Goal: Complete Application Form: Complete application form

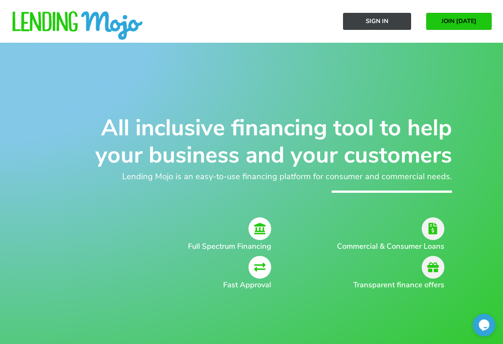
click at [382, 16] on link "Sign In" at bounding box center [377, 21] width 68 height 17
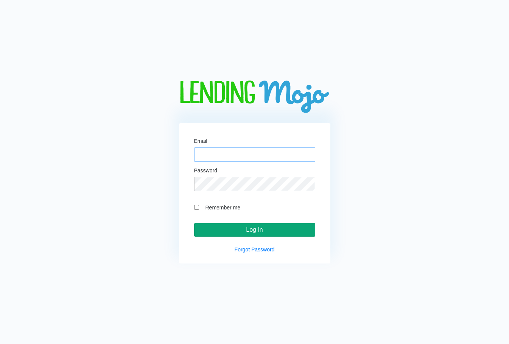
type input "[EMAIL_ADDRESS][DOMAIN_NAME]"
click at [246, 228] on input "Log In" at bounding box center [254, 230] width 121 height 14
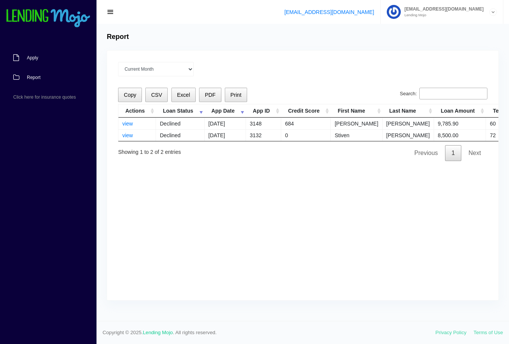
click at [36, 57] on span "Apply" at bounding box center [32, 58] width 11 height 5
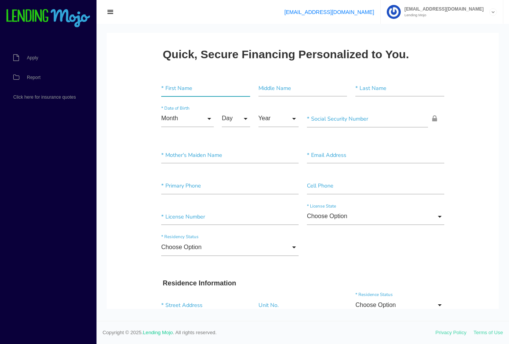
click at [191, 86] on input"] "text" at bounding box center [205, 88] width 89 height 17
type input"] "Kontina"
click at [388, 87] on input"] "text" at bounding box center [399, 88] width 89 height 17
type input"] "Berry"
click at [203, 118] on input "Month" at bounding box center [187, 118] width 53 height 17
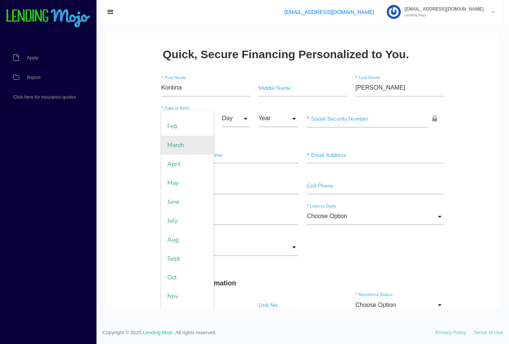
scroll to position [47, 0]
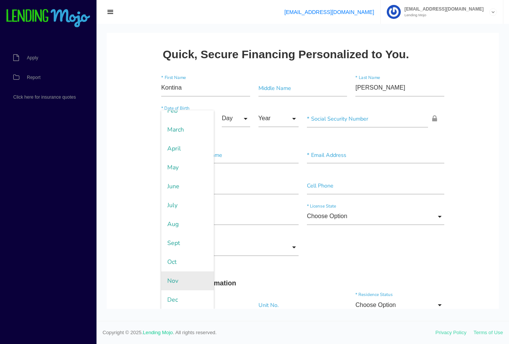
drag, startPoint x: 184, startPoint y: 296, endPoint x: 188, endPoint y: 286, distance: 10.7
click at [184, 296] on span "Dec" at bounding box center [187, 299] width 53 height 19
type input "Dec"
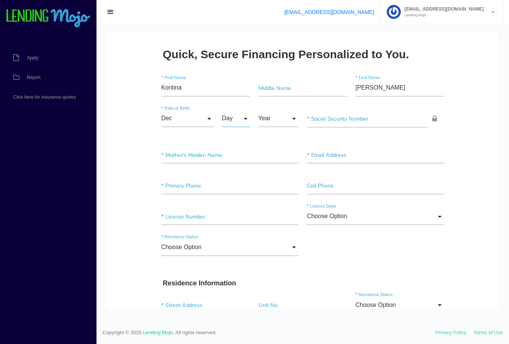
click at [241, 123] on input "Day" at bounding box center [236, 118] width 28 height 17
click at [232, 304] on span "15" at bounding box center [241, 302] width 38 height 19
type input "15"
click at [283, 118] on input "Year" at bounding box center [278, 118] width 40 height 17
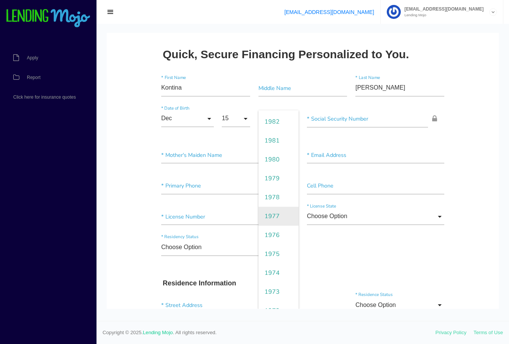
scroll to position [504, 0]
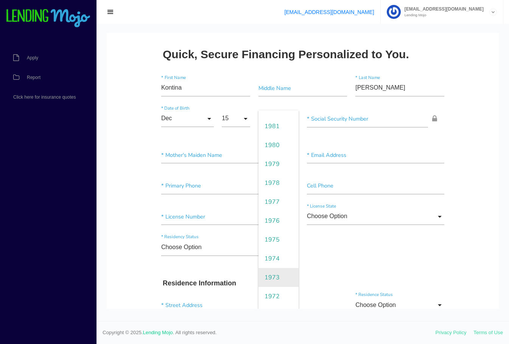
click at [272, 278] on span "1973" at bounding box center [278, 277] width 40 height 19
type input "1973"
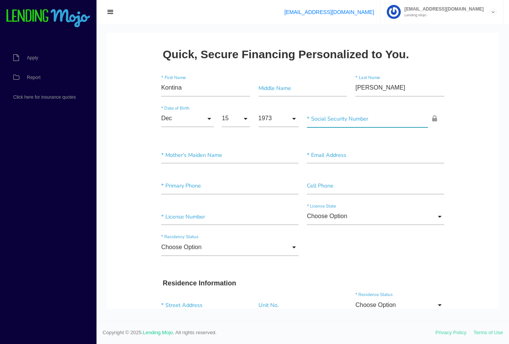
click at [348, 122] on input"] "text" at bounding box center [367, 118] width 121 height 17
type input"] "9__-__-____"
type input"] "256-45-0309"
click at [189, 159] on input"] "text" at bounding box center [229, 155] width 137 height 17
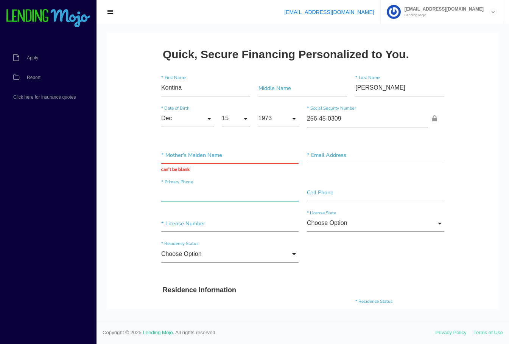
click at [226, 192] on input"] "text" at bounding box center [229, 192] width 137 height 17
type input"] "(912) 381-0281"
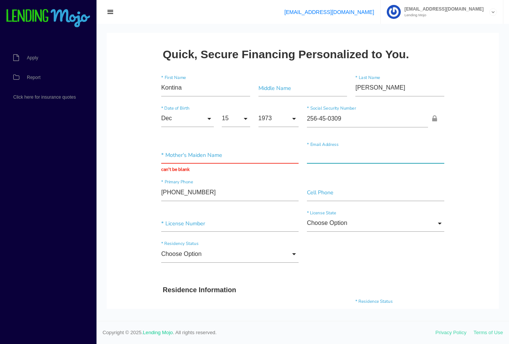
click at [363, 157] on input"] "text" at bounding box center [375, 155] width 137 height 17
paste input"] "Tinaberry1973@gmail.com"
type input"] "Tinaberry1973@gmail.com"
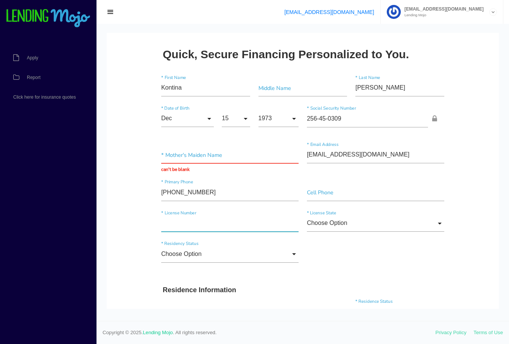
click at [219, 225] on input"] "text" at bounding box center [229, 223] width 137 height 17
type input"] "057237708"
click at [348, 226] on input "Choose Option" at bounding box center [375, 223] width 137 height 17
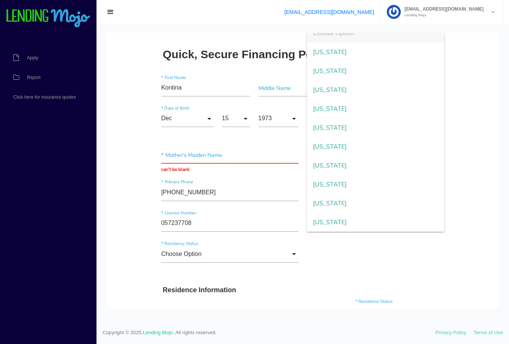
scroll to position [118, 0]
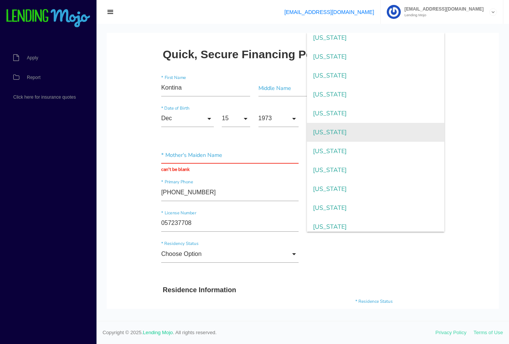
click at [318, 132] on span "Georgia" at bounding box center [375, 132] width 137 height 19
type input "Georgia"
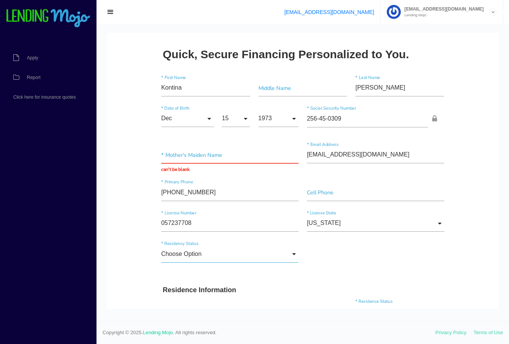
click at [230, 257] on input "Choose Option" at bounding box center [229, 254] width 137 height 17
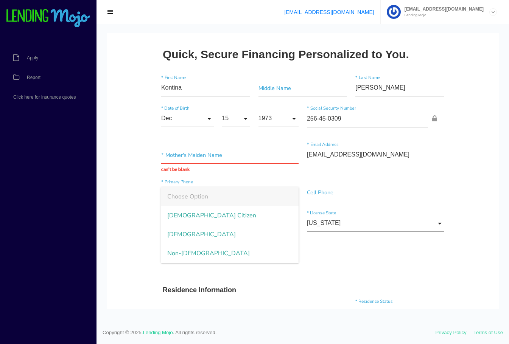
click at [419, 263] on div "Choose Option Choose Option US Citizen Permanent Resident Non-Permanent Residen…" at bounding box center [302, 256] width 291 height 31
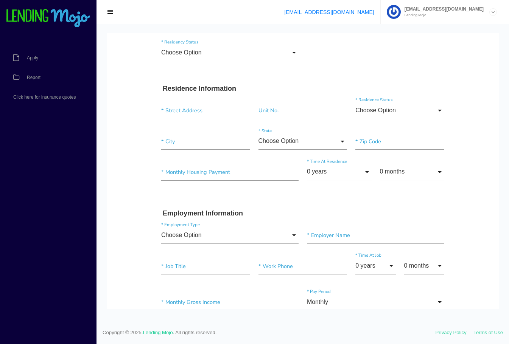
scroll to position [0, 0]
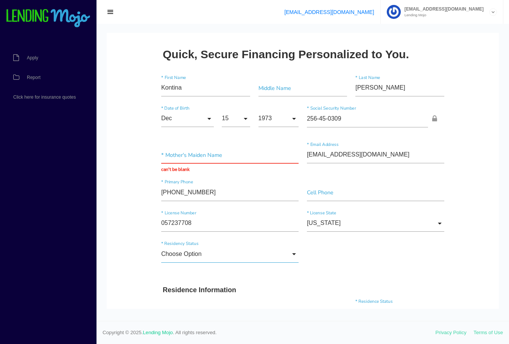
click at [202, 258] on input "Choose Option" at bounding box center [229, 254] width 137 height 17
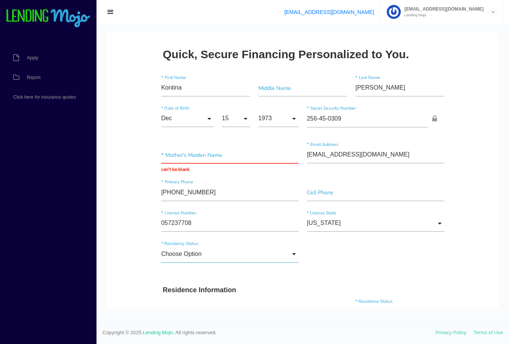
click at [253, 258] on input "Choose Option" at bounding box center [229, 254] width 137 height 17
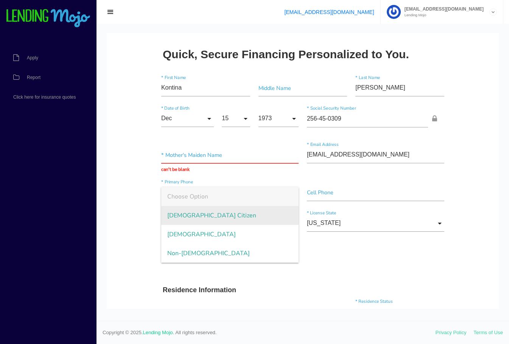
click at [231, 219] on span "US Citizen" at bounding box center [229, 215] width 137 height 19
type input "US Citizen"
